Goal: Task Accomplishment & Management: Complete application form

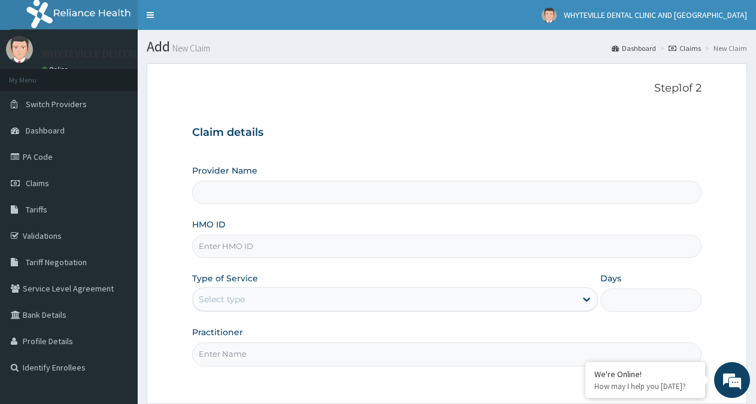
type input "WHYTEVILLE DENTAL CLINIC AND [GEOGRAPHIC_DATA]"
click at [227, 249] on input "HMO ID" at bounding box center [446, 246] width 509 height 23
type input "HOI/10032/A"
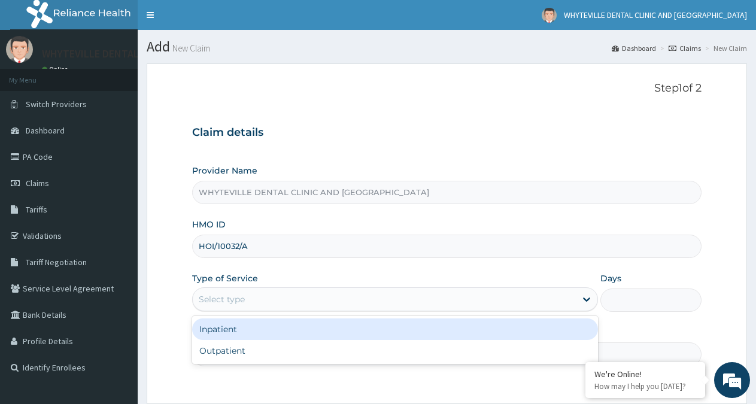
click at [215, 300] on div "Select type" at bounding box center [222, 299] width 46 height 12
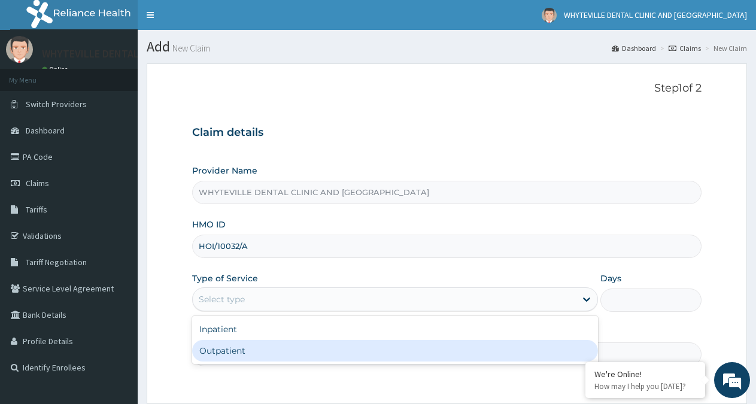
click at [207, 346] on div "Outpatient" at bounding box center [394, 351] width 405 height 22
type input "1"
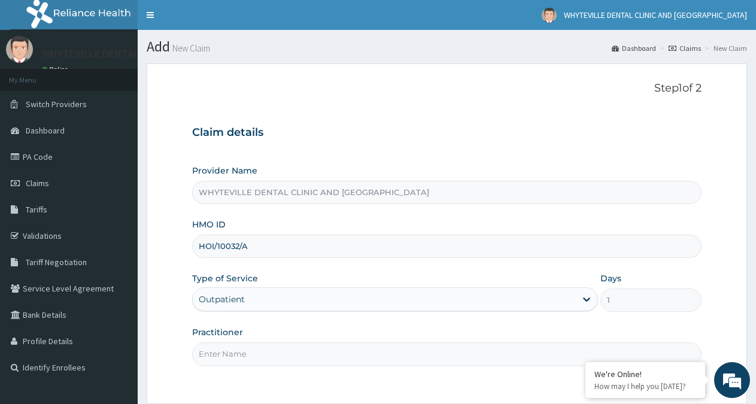
drag, startPoint x: 221, startPoint y: 341, endPoint x: 219, endPoint y: 354, distance: 12.8
click at [221, 347] on div "Practitioner" at bounding box center [446, 346] width 509 height 40
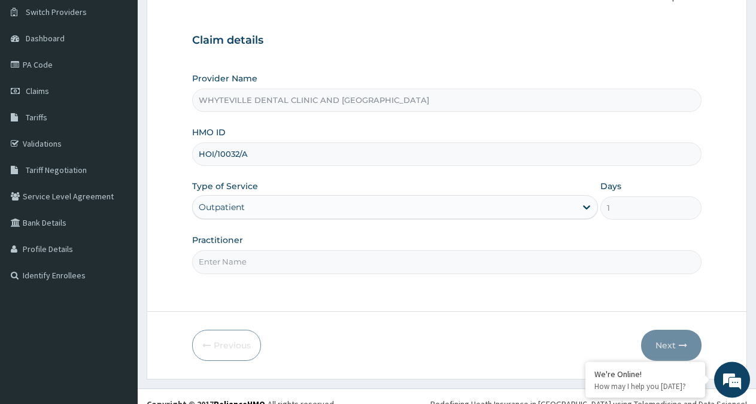
scroll to position [107, 0]
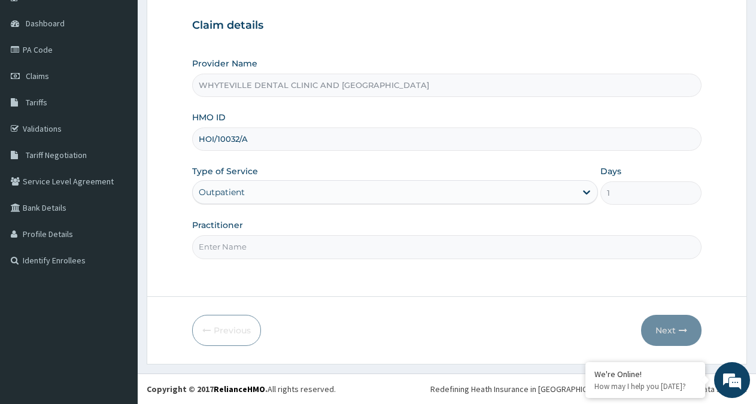
click at [275, 245] on input "Practitioner" at bounding box center [446, 246] width 509 height 23
type input "OJO WILSON"
click at [678, 331] on button "Next" at bounding box center [671, 330] width 60 height 31
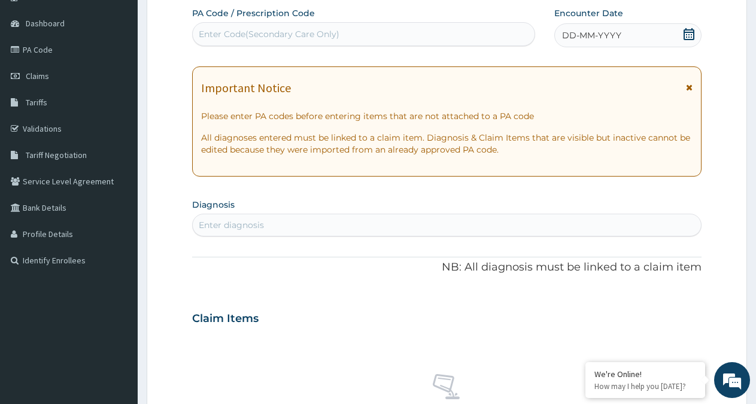
click at [338, 34] on div "Enter Code(Secondary Care Only)" at bounding box center [269, 34] width 141 height 12
type input "PA/05C6BD"
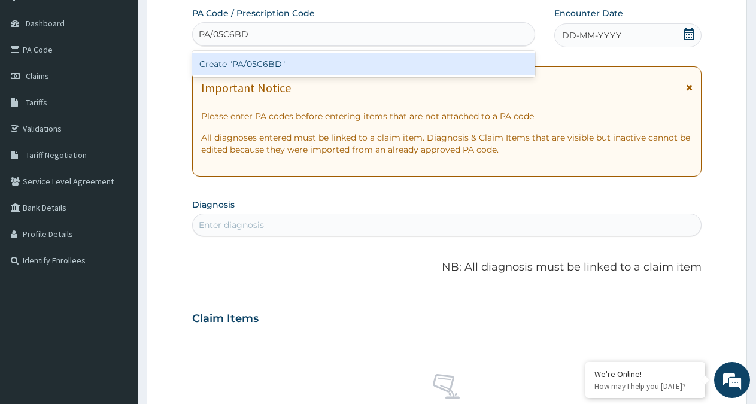
click at [317, 60] on div "Create "PA/05C6BD"" at bounding box center [363, 64] width 343 height 22
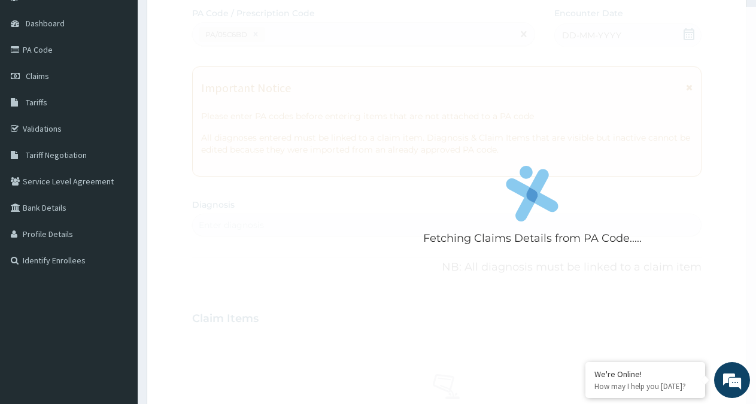
scroll to position [420, 0]
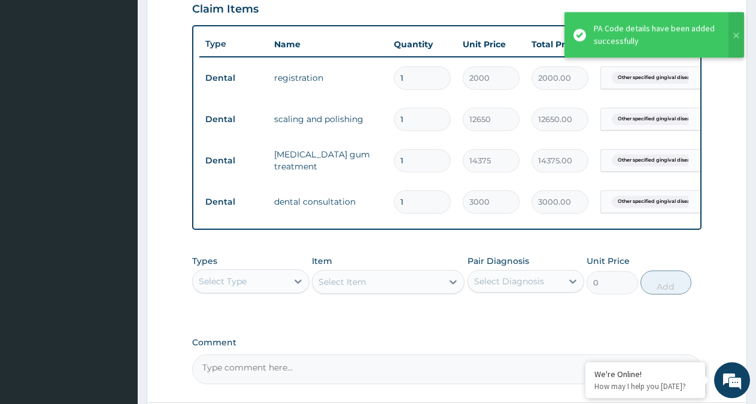
click at [672, 230] on div "Type Name Quantity Unit Price Total Price Pair Diagnosis Actions Dental registr…" at bounding box center [446, 127] width 509 height 205
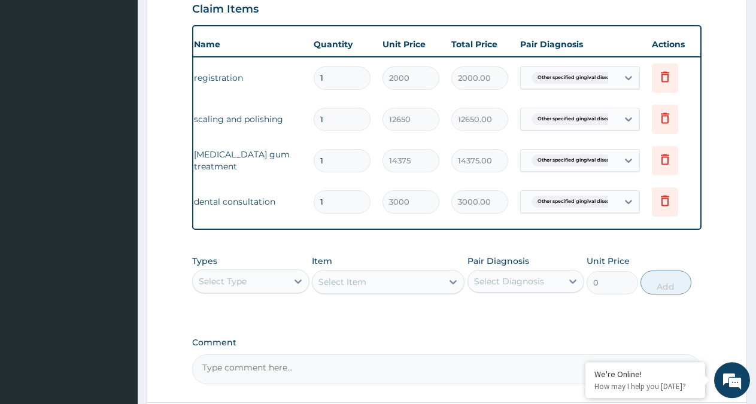
scroll to position [0, 92]
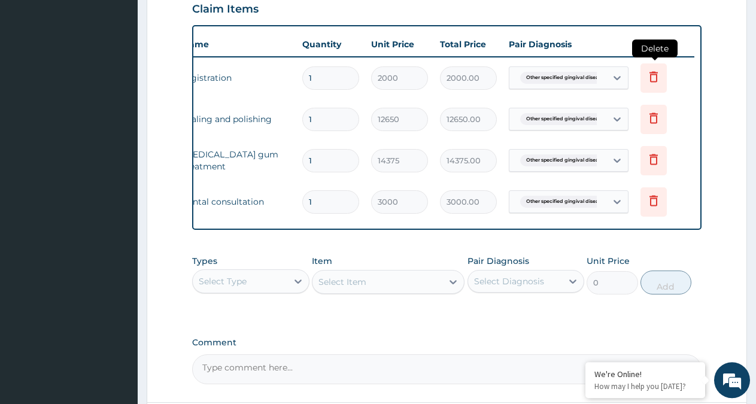
click at [658, 74] on icon at bounding box center [653, 76] width 14 height 14
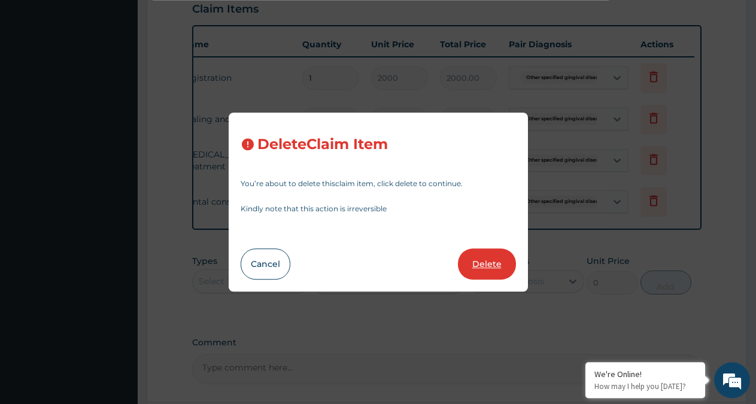
click at [496, 260] on button "Delete" at bounding box center [487, 263] width 58 height 31
type input "12650"
type input "12650.00"
type input "14375"
type input "14375.00"
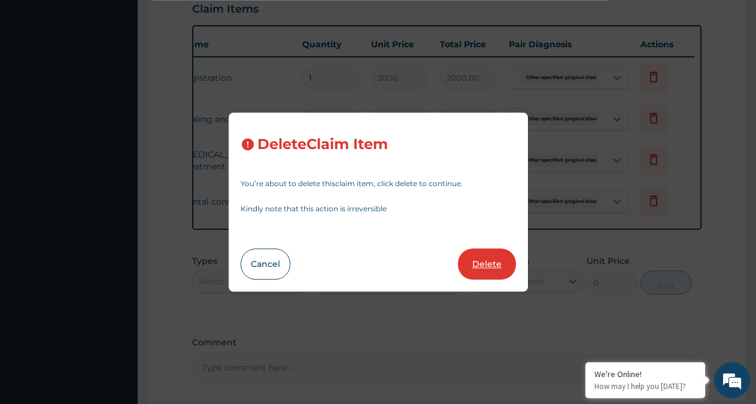
type input "3000"
type input "3000.00"
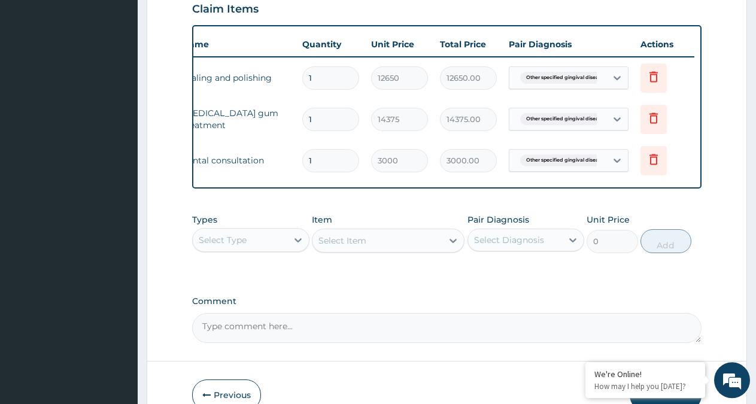
scroll to position [495, 0]
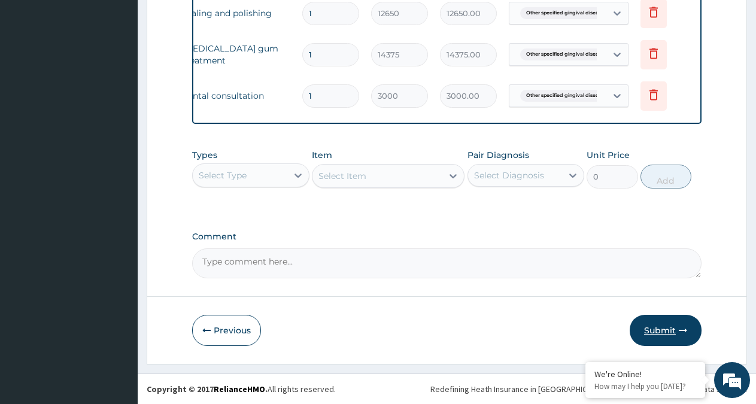
click at [659, 327] on button "Submit" at bounding box center [666, 330] width 72 height 31
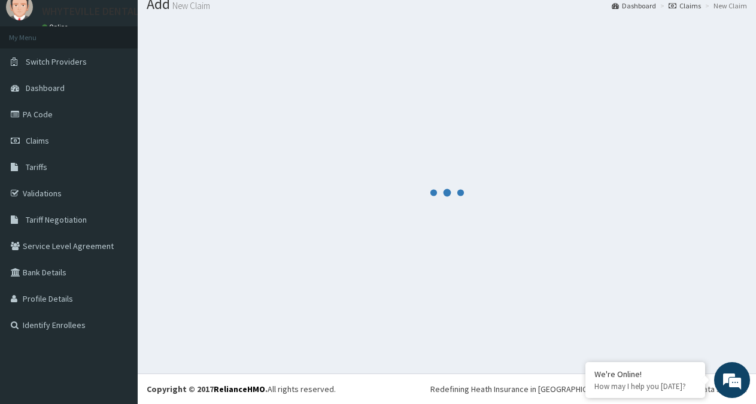
scroll to position [42, 0]
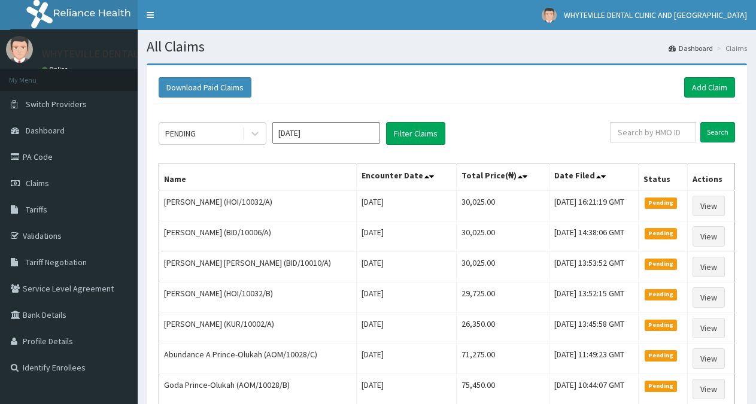
click at [709, 88] on link "Add Claim" at bounding box center [709, 87] width 51 height 20
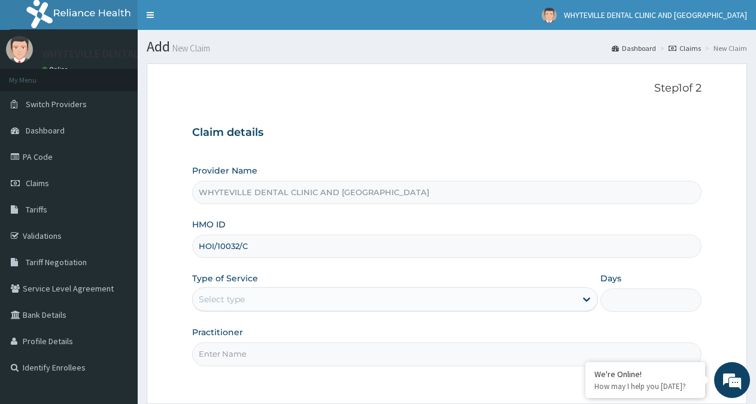
type input "HOI/10032/C"
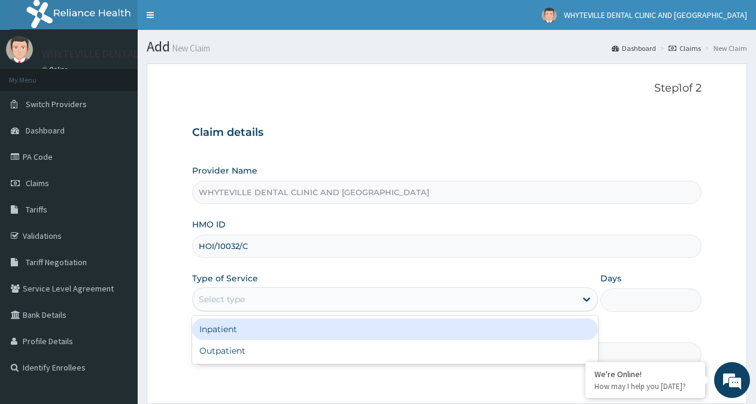
drag, startPoint x: 239, startPoint y: 295, endPoint x: 238, endPoint y: 314, distance: 18.6
click at [239, 298] on div "Select type" at bounding box center [222, 299] width 46 height 12
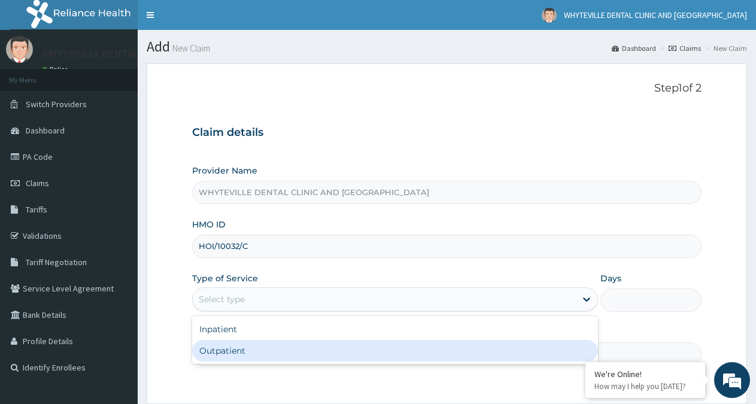
click at [224, 350] on div "Outpatient" at bounding box center [394, 351] width 405 height 22
type input "1"
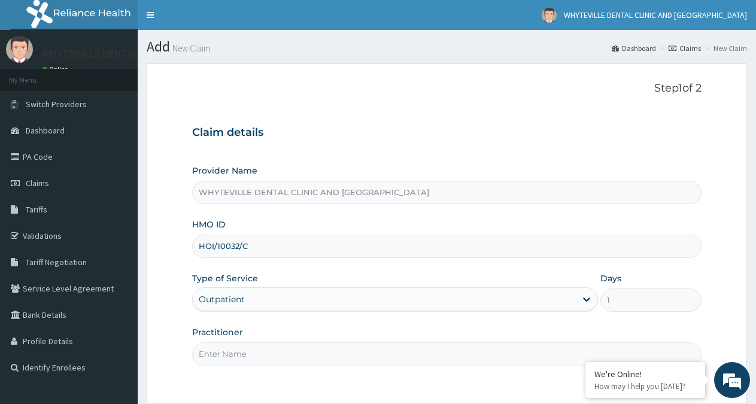
click at [231, 348] on input "Practitioner" at bounding box center [446, 353] width 509 height 23
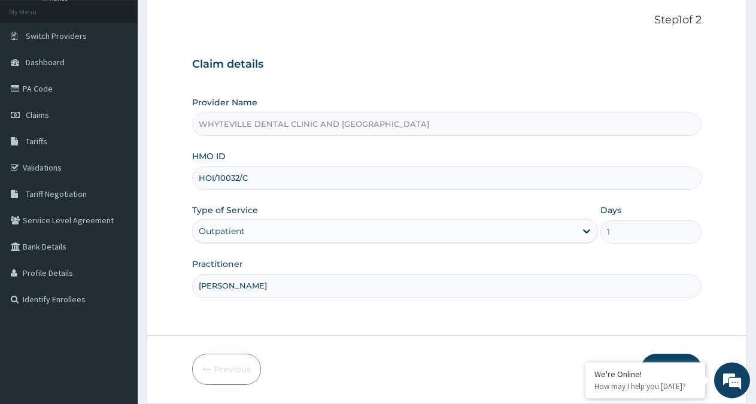
scroll to position [107, 0]
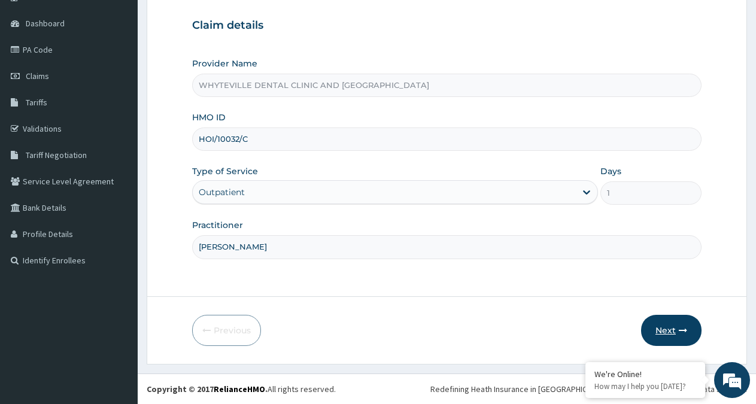
type input "[PERSON_NAME]"
click at [668, 330] on button "Next" at bounding box center [671, 330] width 60 height 31
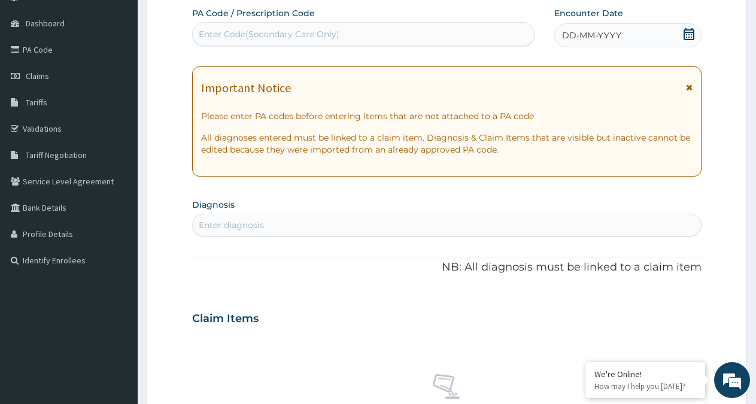
click at [403, 34] on div "Enter Code(Secondary Care Only)" at bounding box center [364, 34] width 342 height 19
type input "PA/19DA65"
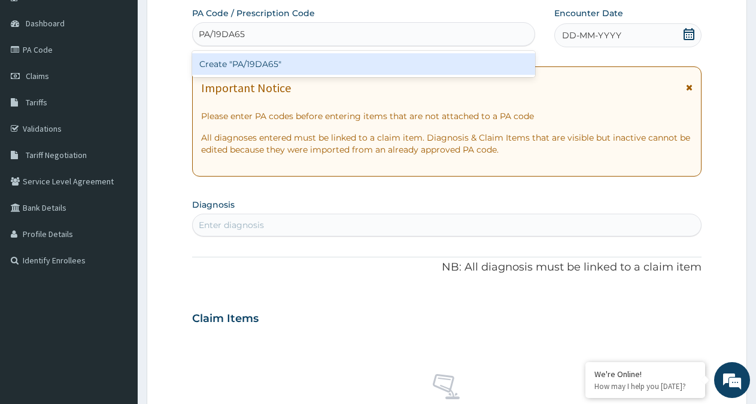
click at [459, 58] on div "Create "PA/19DA65"" at bounding box center [363, 64] width 343 height 22
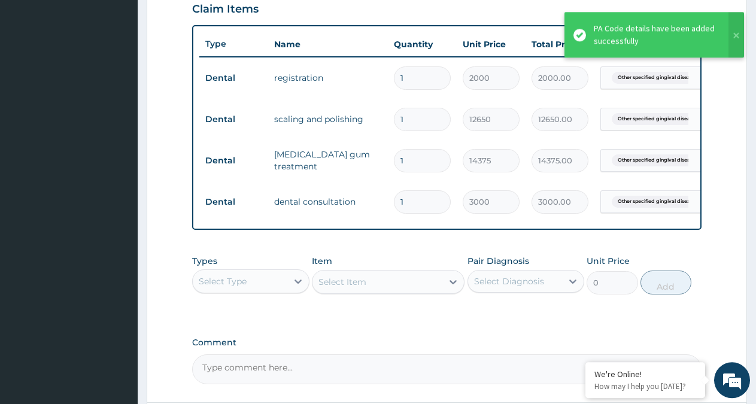
scroll to position [0, 92]
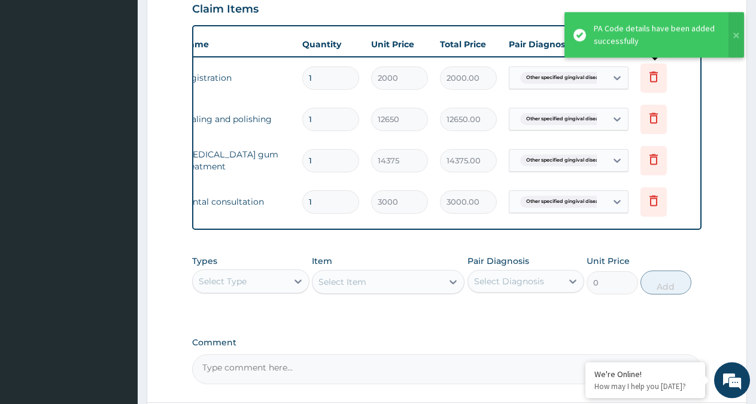
click at [656, 79] on icon at bounding box center [653, 76] width 8 height 11
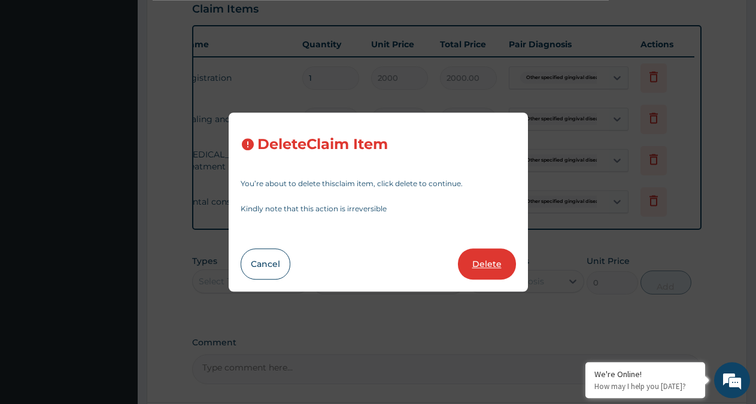
click at [479, 255] on button "Delete" at bounding box center [487, 263] width 58 height 31
type input "12650"
type input "12650.00"
type input "14375"
type input "14375.00"
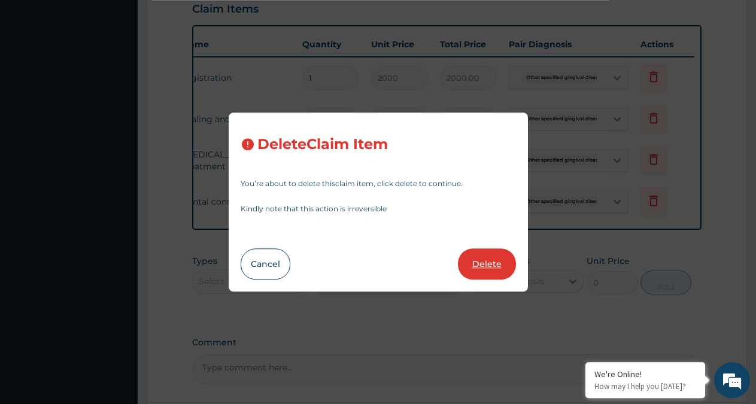
type input "3000"
type input "3000.00"
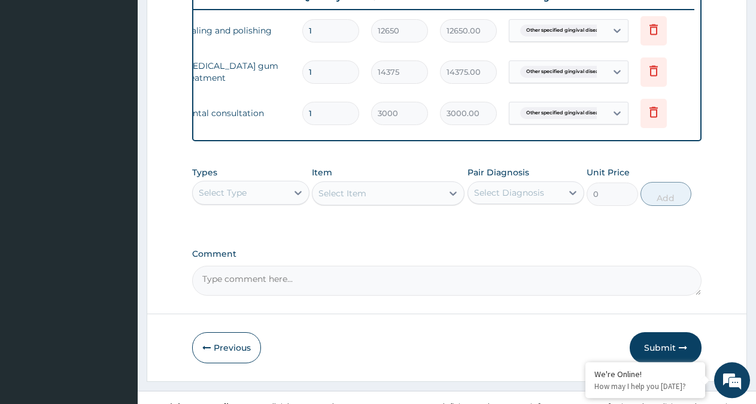
scroll to position [495, 0]
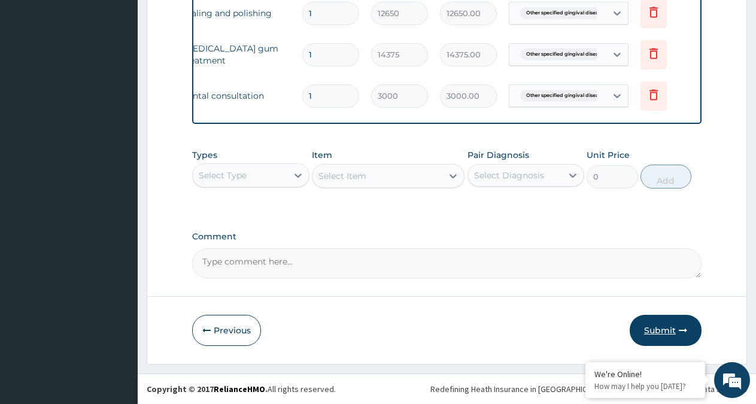
click at [655, 330] on button "Submit" at bounding box center [666, 330] width 72 height 31
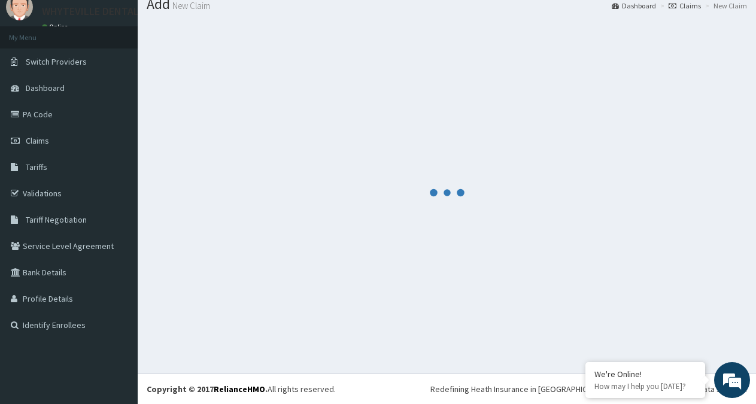
scroll to position [42, 0]
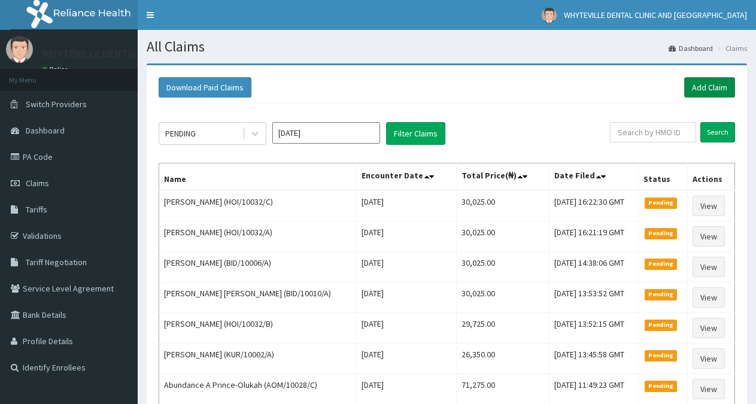
click at [715, 87] on link "Add Claim" at bounding box center [709, 87] width 51 height 20
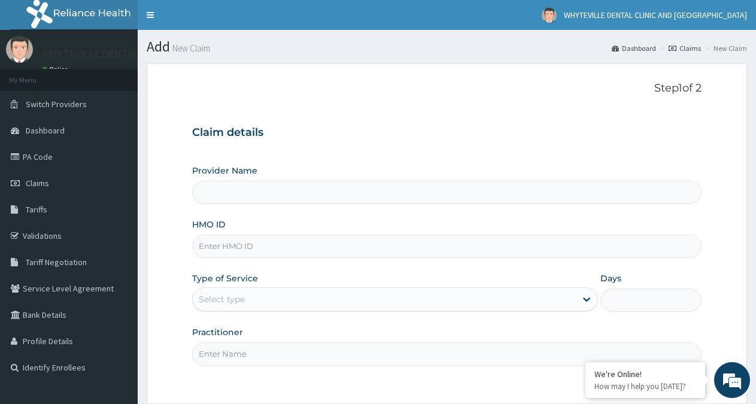
click at [273, 249] on input "HMO ID" at bounding box center [446, 246] width 509 height 23
type input "WHYTEVILLE DENTAL CLINIC AND [GEOGRAPHIC_DATA]"
type input "HOI/10032/D"
click at [256, 300] on div "Select type" at bounding box center [384, 299] width 382 height 19
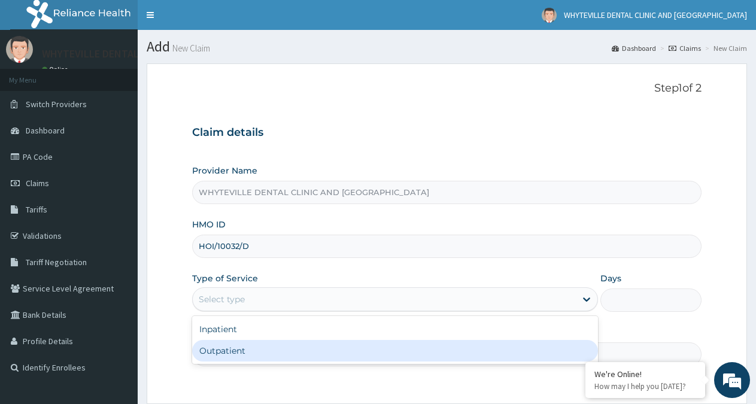
click at [238, 351] on div "Outpatient" at bounding box center [394, 351] width 405 height 22
type input "1"
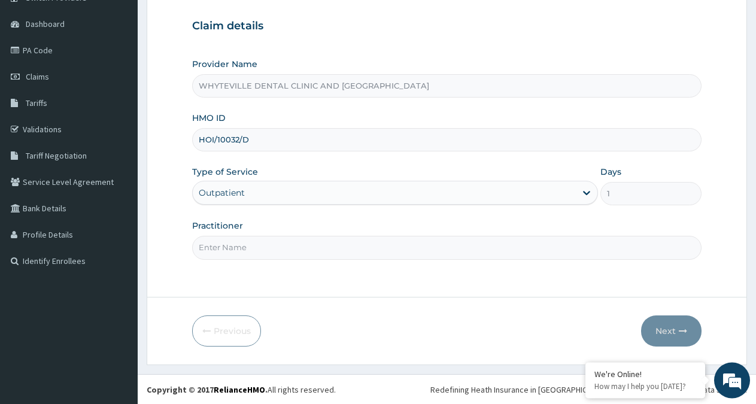
scroll to position [107, 0]
click at [262, 243] on input "Practitioner" at bounding box center [446, 246] width 509 height 23
type input "[PERSON_NAME]"
click at [687, 332] on button "Next" at bounding box center [671, 330] width 60 height 31
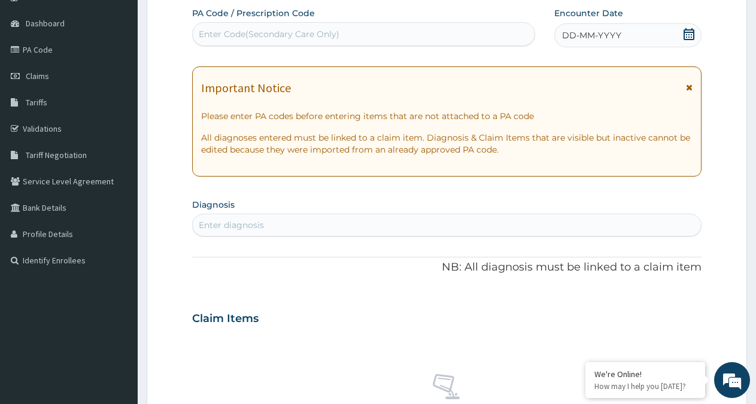
click at [415, 32] on div "Enter Code(Secondary Care Only)" at bounding box center [364, 34] width 342 height 19
type input "PA/37DE66"
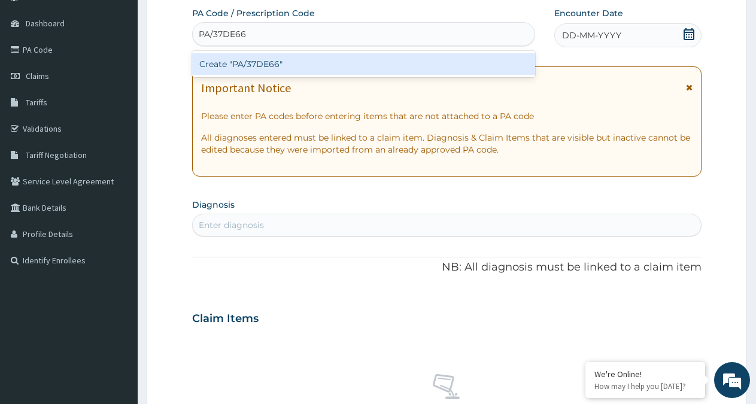
click at [453, 62] on div "Create "PA/37DE66"" at bounding box center [363, 64] width 343 height 22
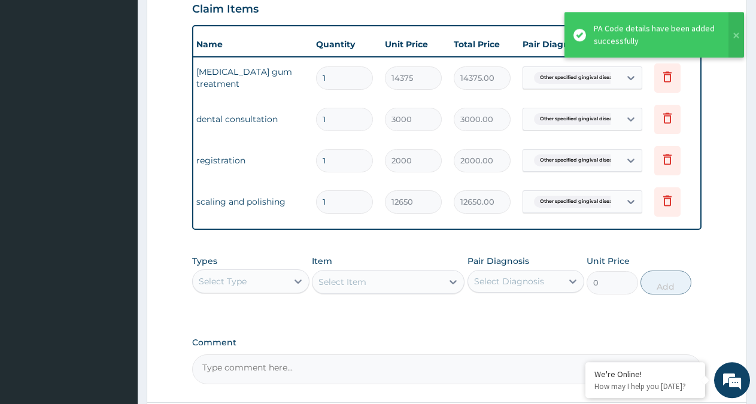
scroll to position [0, 92]
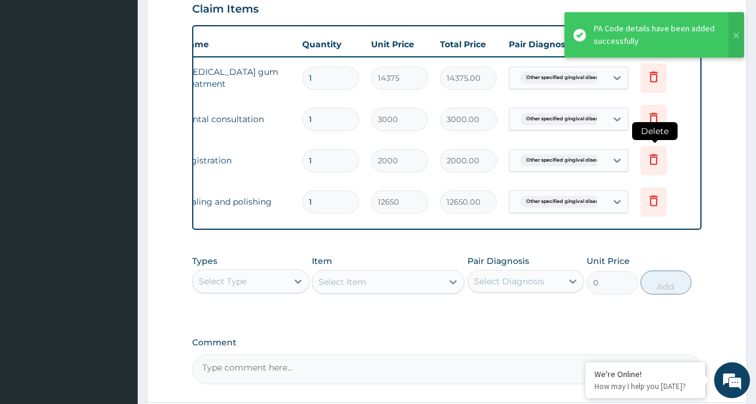
click at [652, 159] on icon at bounding box center [653, 159] width 14 height 14
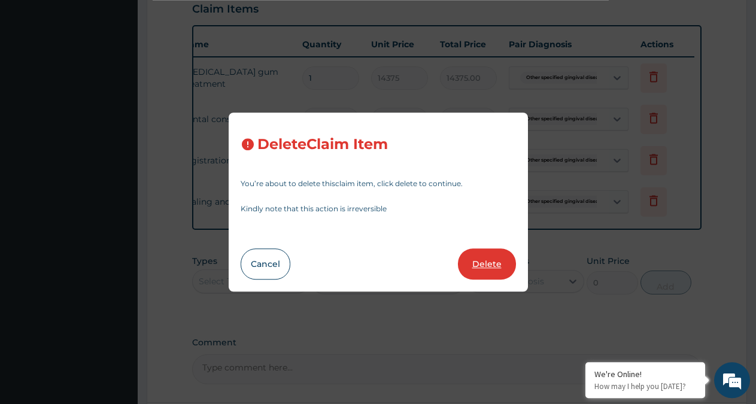
click at [487, 260] on button "Delete" at bounding box center [487, 263] width 58 height 31
type input "12650"
type input "12650.00"
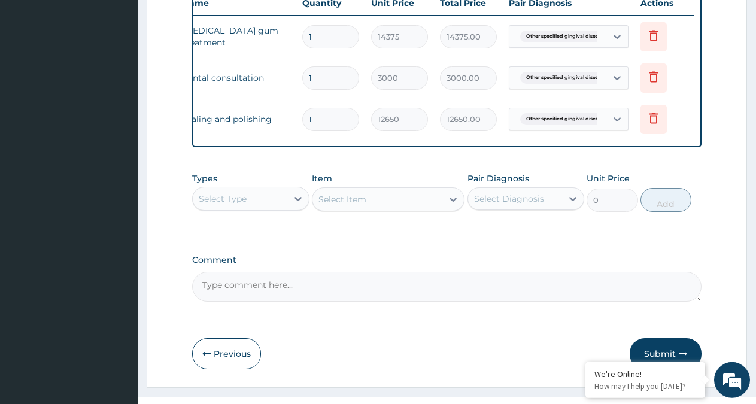
scroll to position [481, 0]
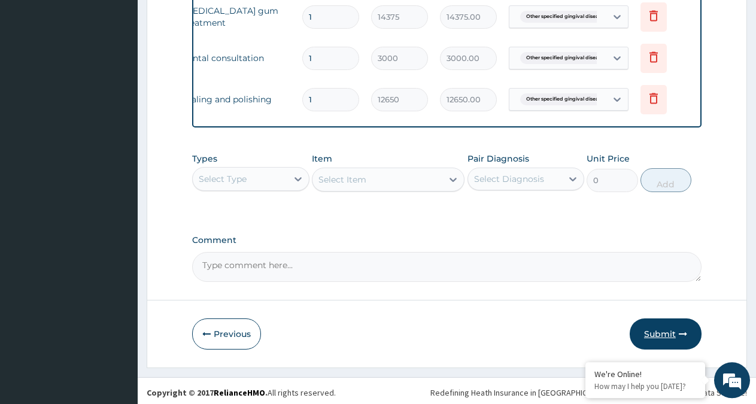
click at [678, 341] on button "Submit" at bounding box center [666, 333] width 72 height 31
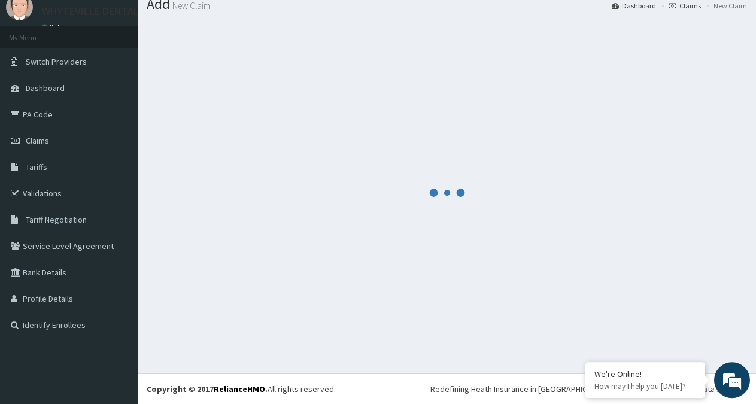
scroll to position [42, 0]
